Goal: Connect with others: Connect with others

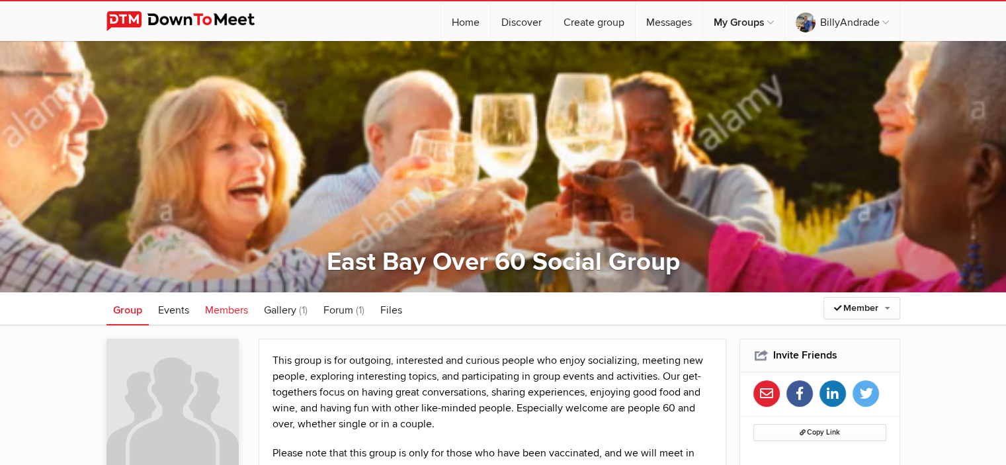
click at [222, 311] on span "Members" at bounding box center [226, 309] width 43 height 13
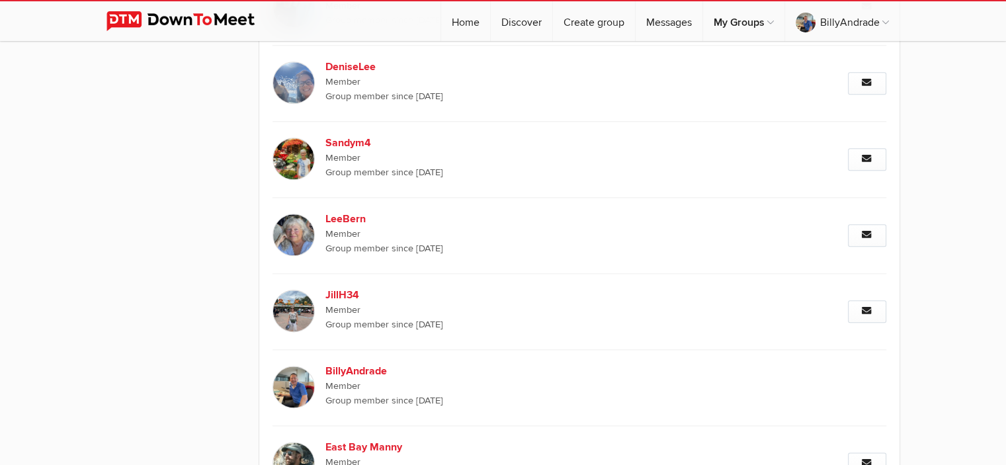
scroll to position [1587, 0]
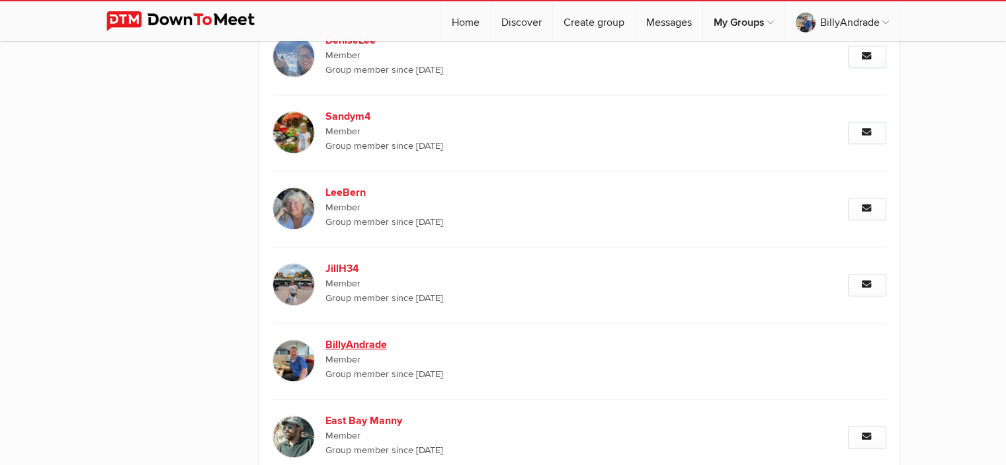
click at [383, 343] on b "BillyAndrade" at bounding box center [438, 345] width 226 height 16
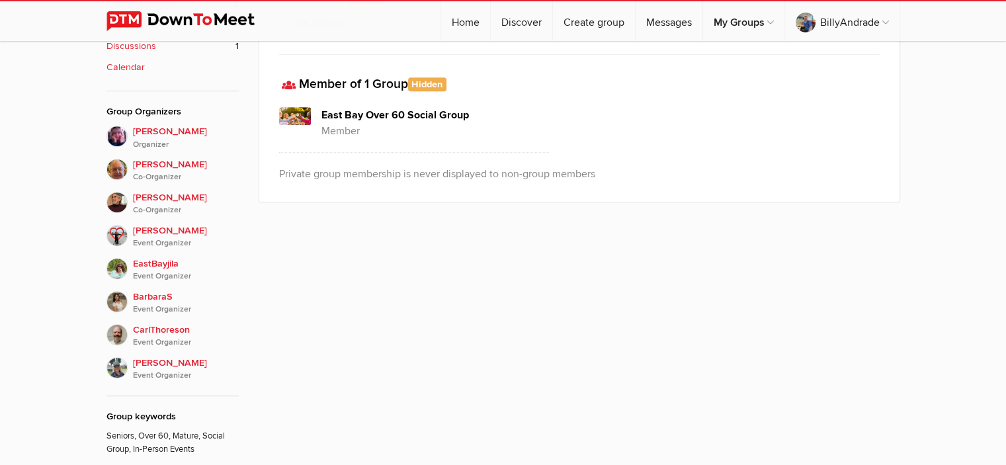
scroll to position [292, 0]
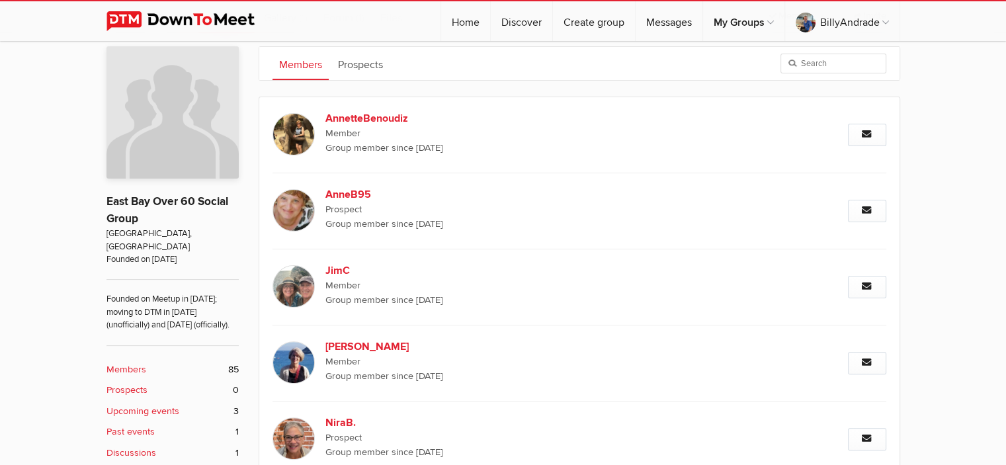
scroll to position [852, 0]
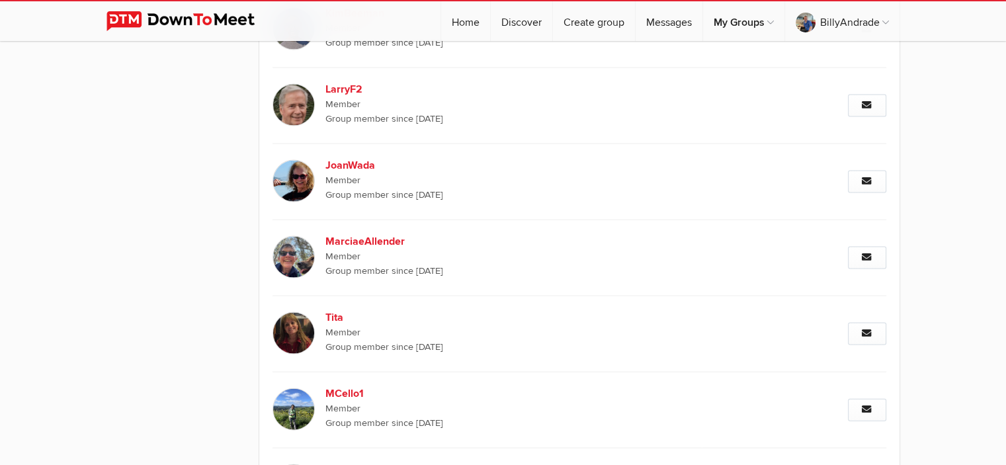
scroll to position [2348, 0]
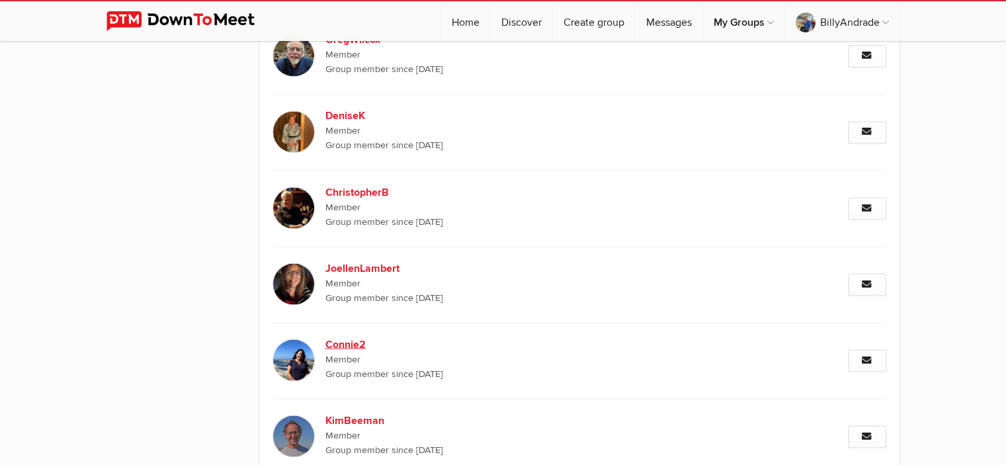
click at [289, 352] on img at bounding box center [293, 360] width 42 height 42
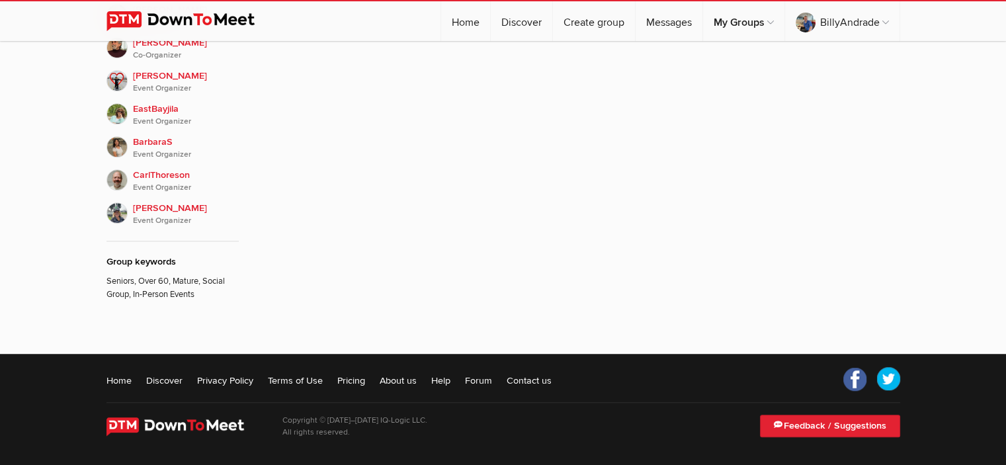
scroll to position [292, 0]
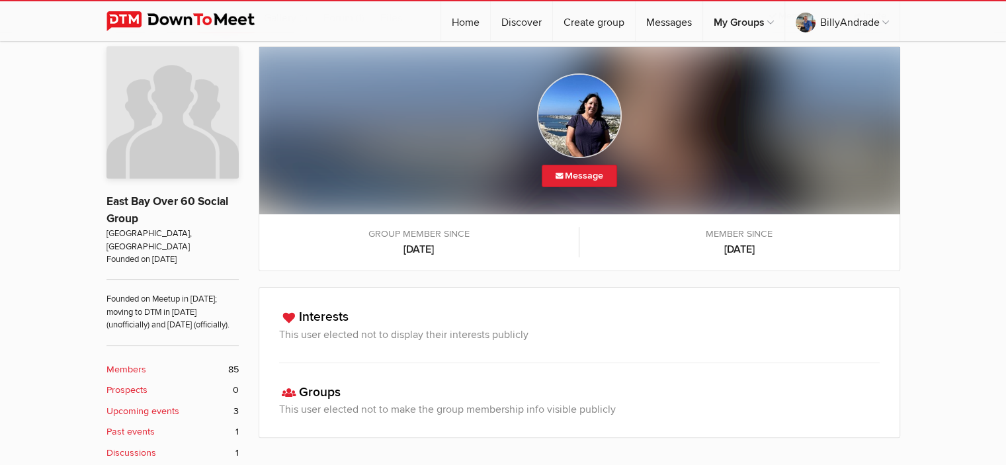
click at [956, 182] on div "Message Group member since [DATE] Member since [DATE]" at bounding box center [503, 467] width 1006 height 869
